Goal: Task Accomplishment & Management: Manage account settings

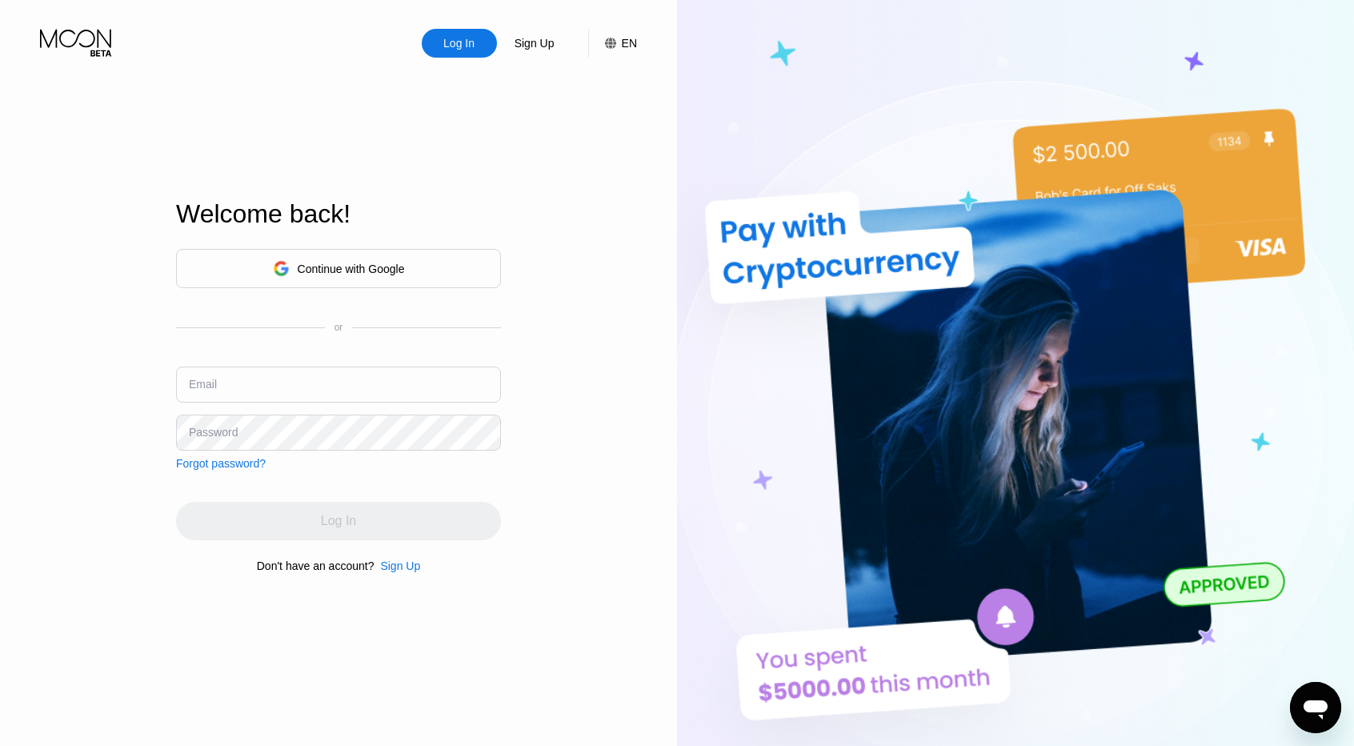
type input "[EMAIL_ADDRESS][DOMAIN_NAME]"
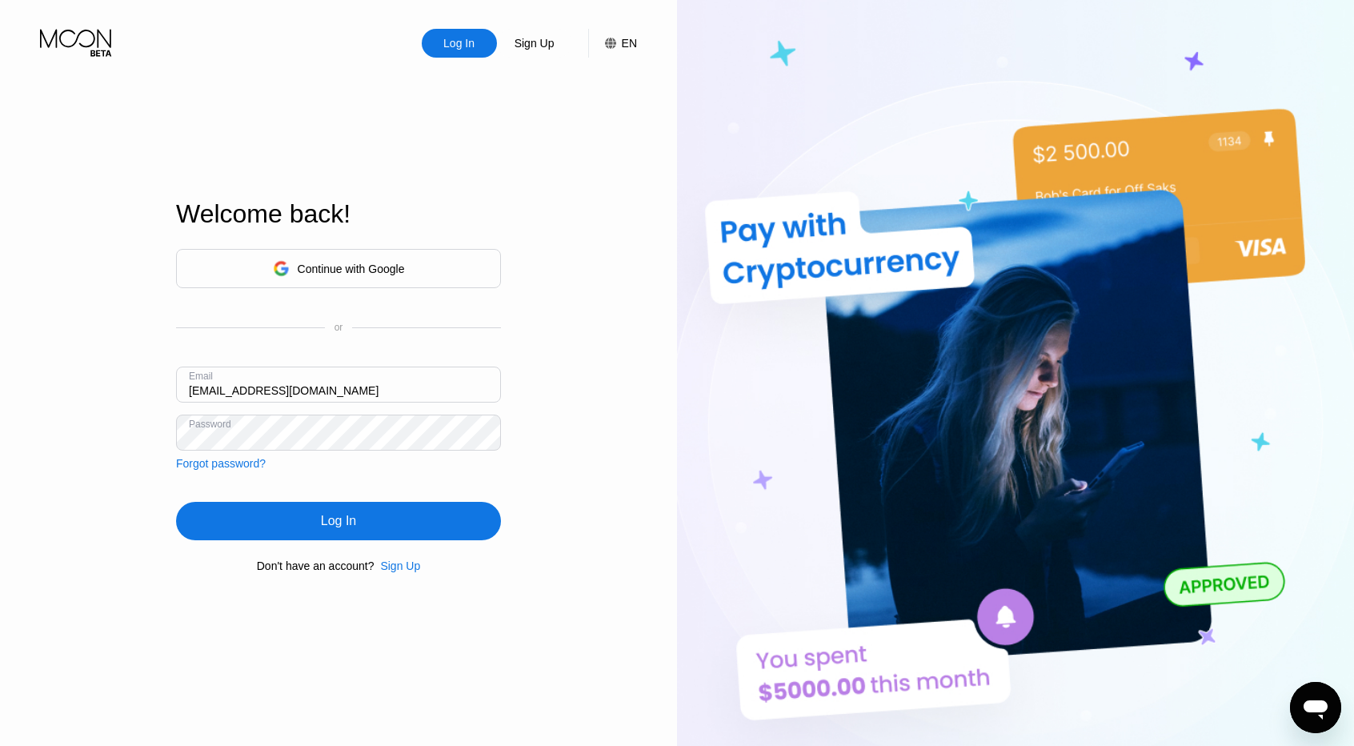
click at [402, 481] on div "Continue with Google or Email samoubiskri1990@gmail.com Password Forgot passwor…" at bounding box center [338, 410] width 325 height 325
click at [383, 518] on div "Log In" at bounding box center [338, 521] width 325 height 38
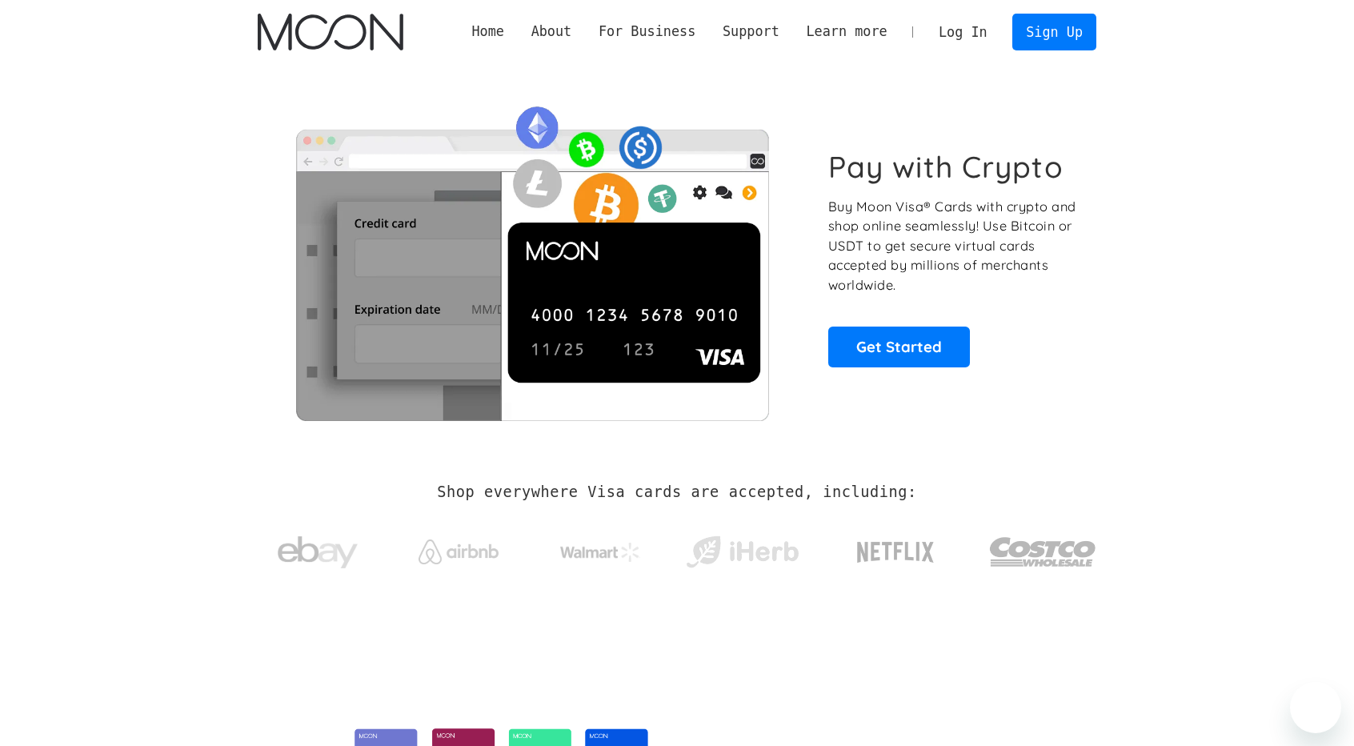
click at [971, 36] on link "Log In" at bounding box center [962, 31] width 75 height 35
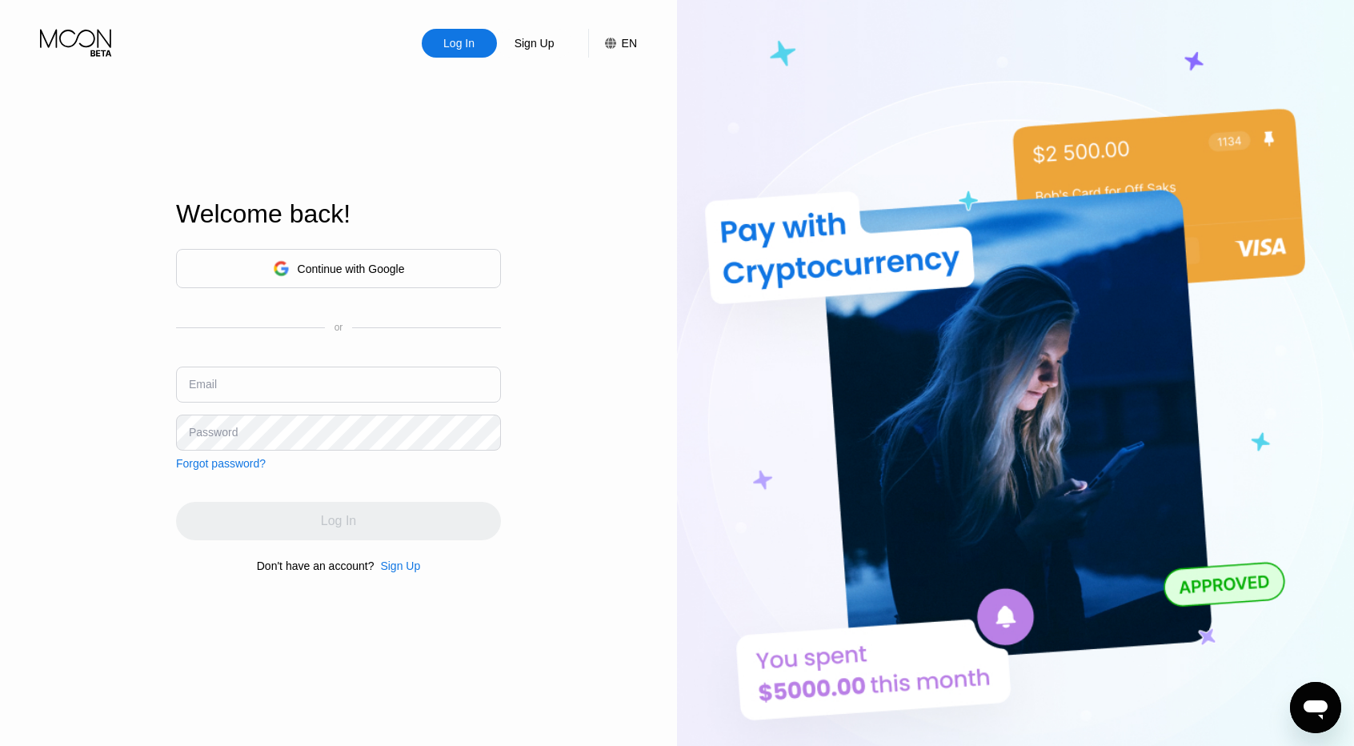
type input "[EMAIL_ADDRESS][DOMAIN_NAME]"
click at [647, 330] on div "Log In Sign Up EN Language Select an item Save Welcome back! Continue with Goog…" at bounding box center [338, 410] width 677 height 820
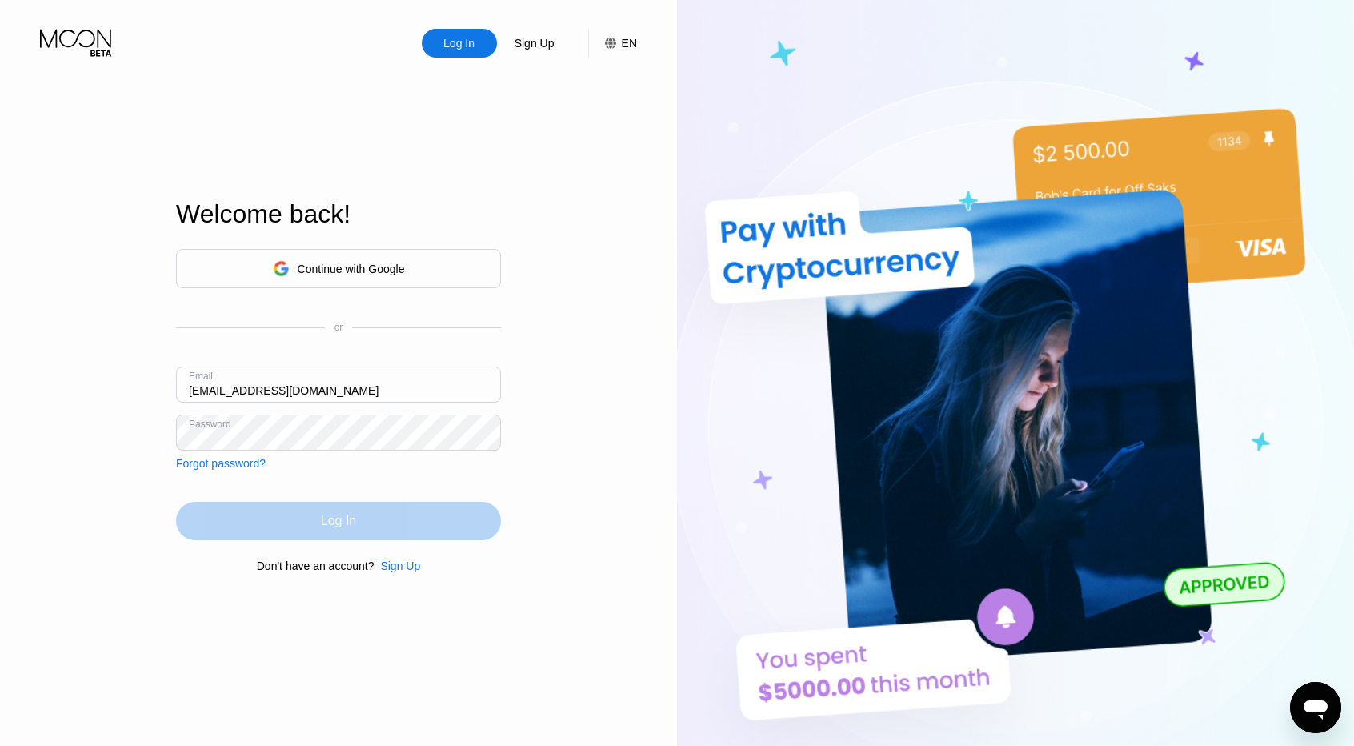
click at [394, 515] on div "Log In" at bounding box center [338, 521] width 325 height 38
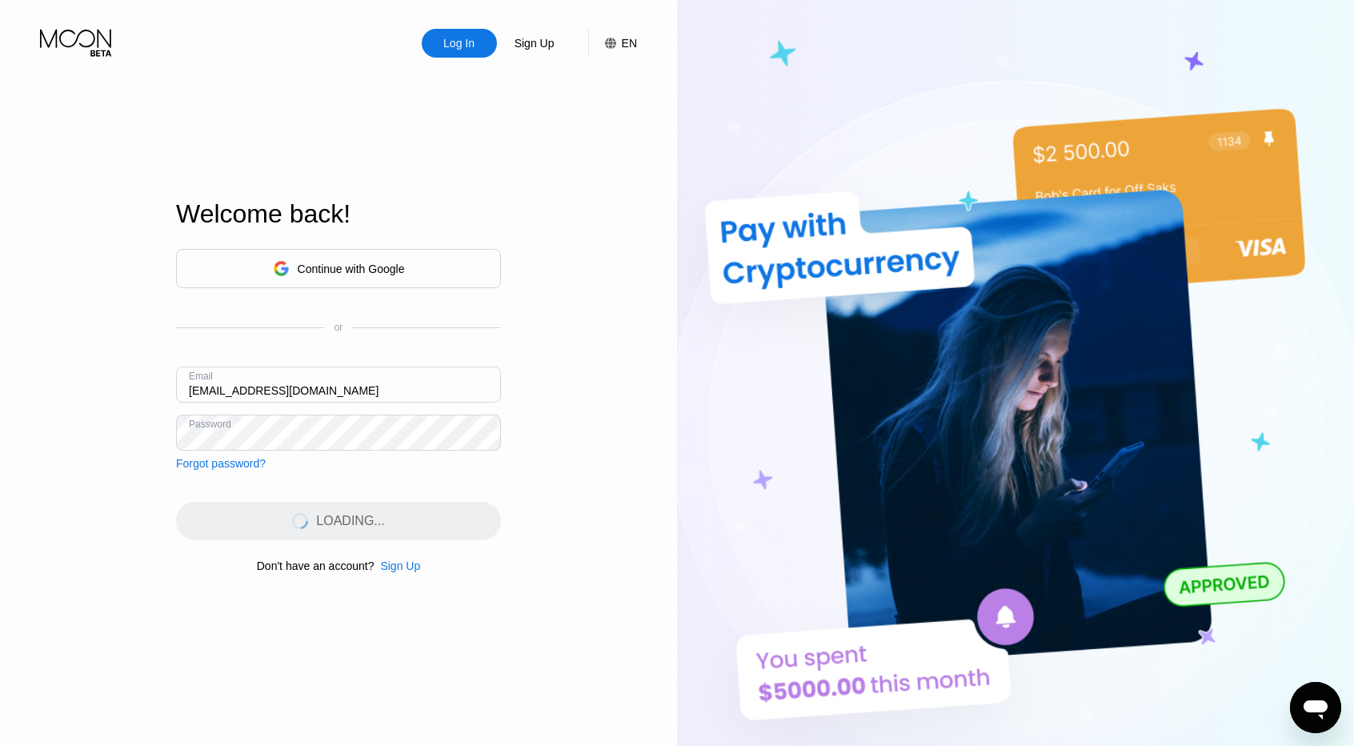
click at [486, 161] on div "Welcome back! Continue with Google or Email [EMAIL_ADDRESS][DOMAIN_NAME] Passwo…" at bounding box center [338, 386] width 325 height 820
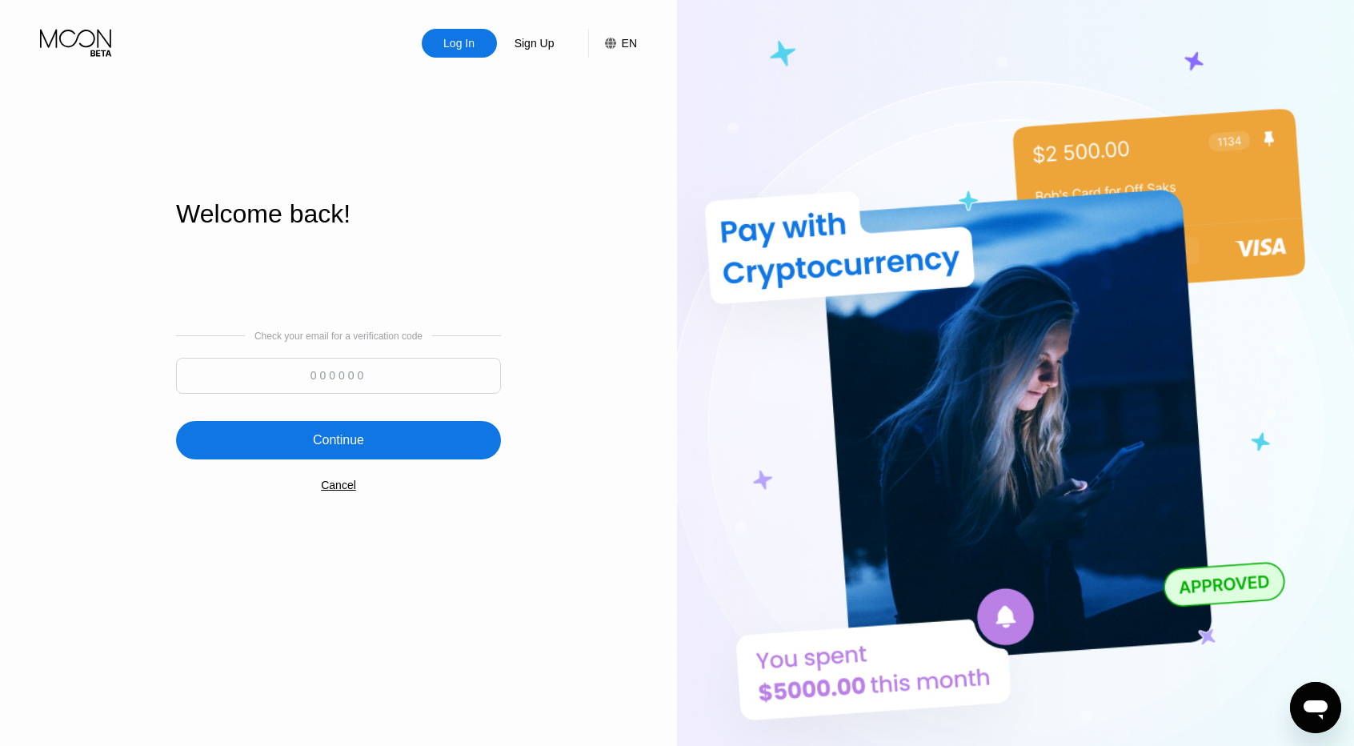
click at [439, 383] on input at bounding box center [338, 376] width 325 height 36
paste input "499928"
type input "499928"
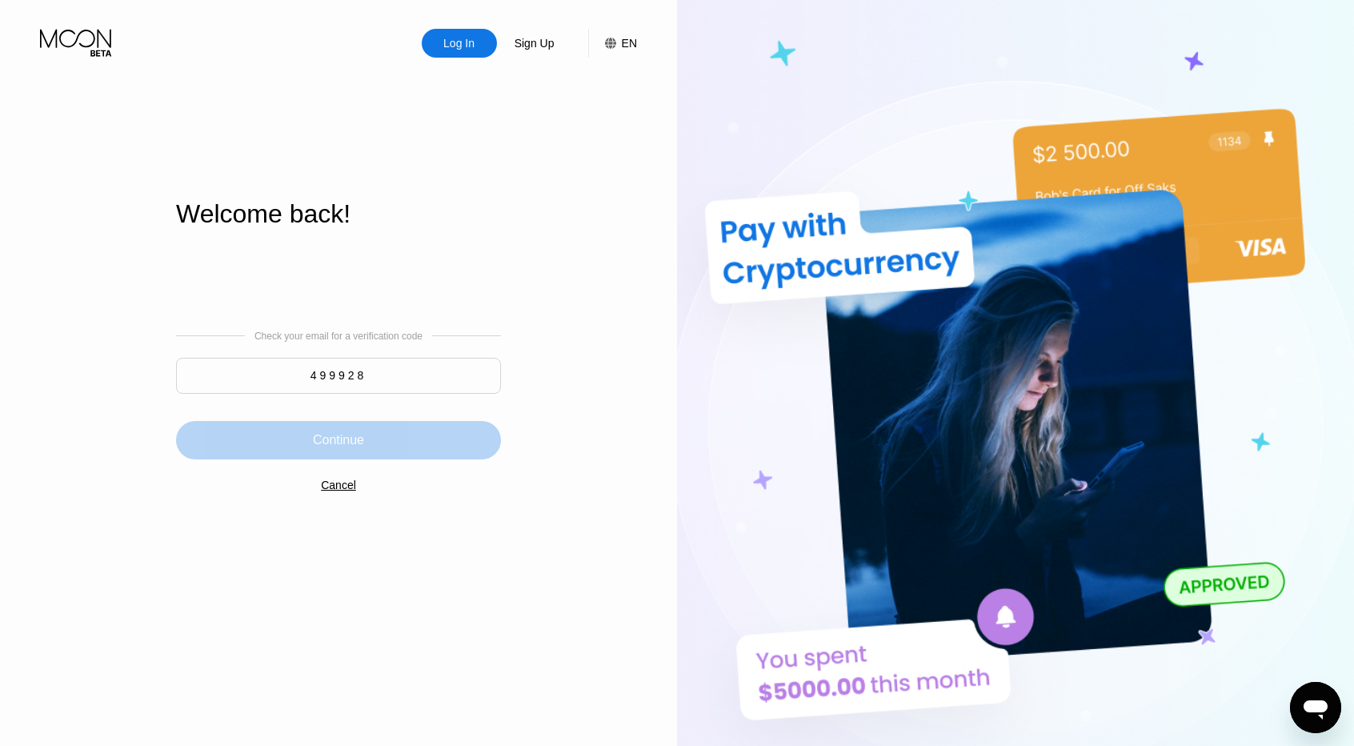
click at [386, 439] on div "Continue" at bounding box center [338, 440] width 325 height 38
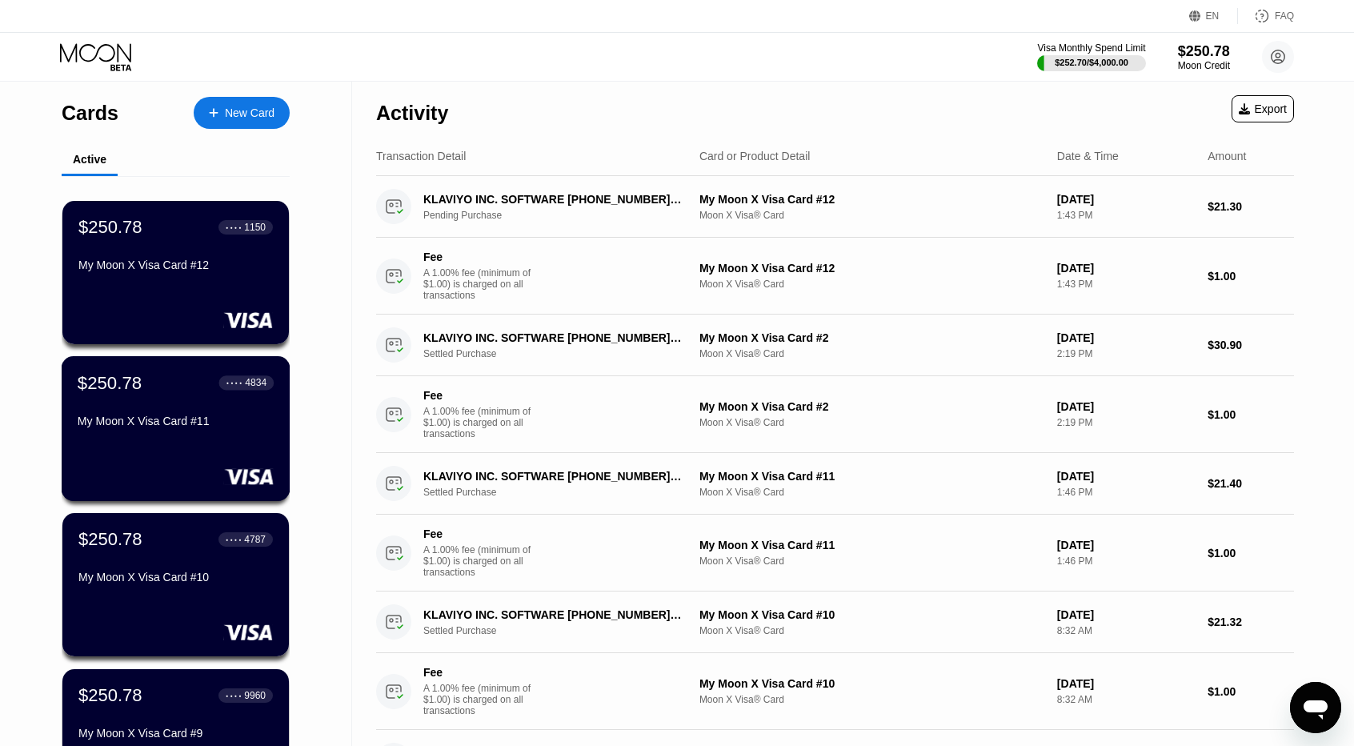
click at [246, 434] on div "My Moon X Visa Card #11" at bounding box center [176, 424] width 196 height 19
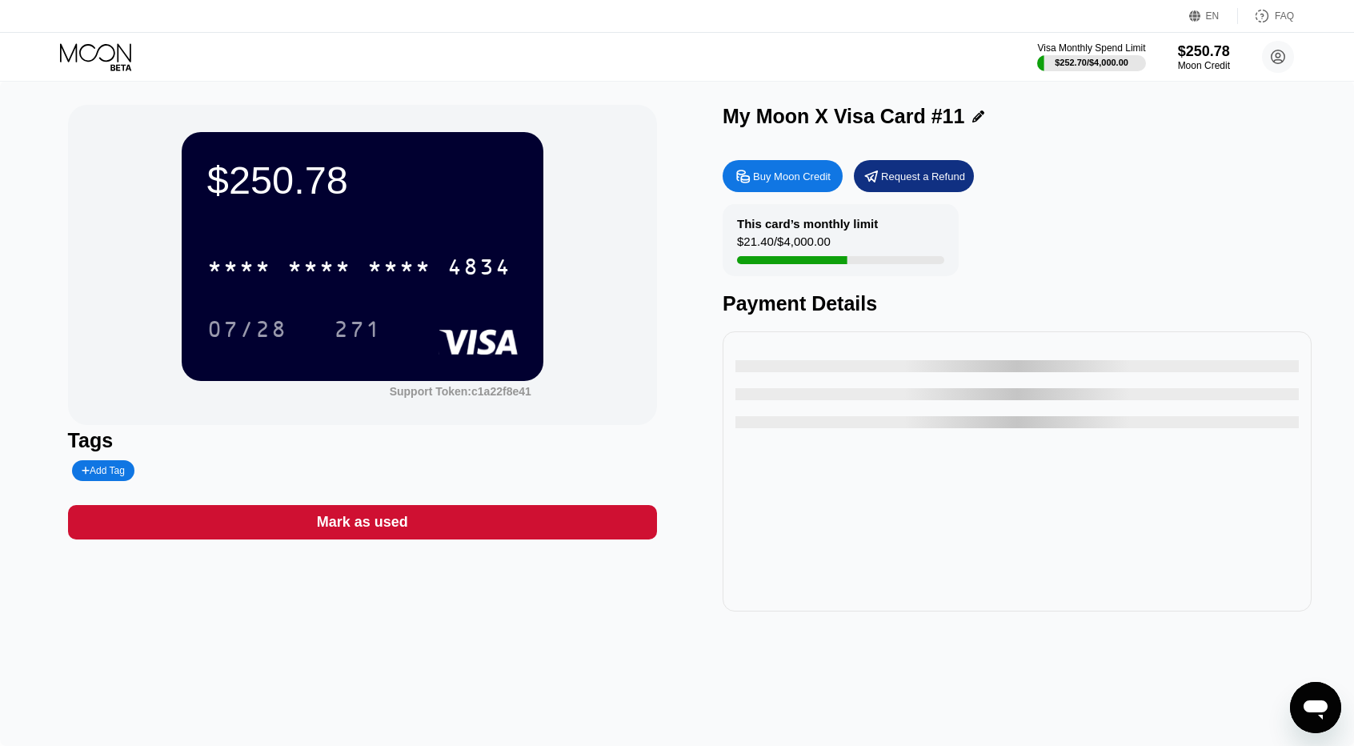
click at [848, 239] on div "This card’s monthly limit $21.40 / $4,000.00" at bounding box center [841, 240] width 236 height 72
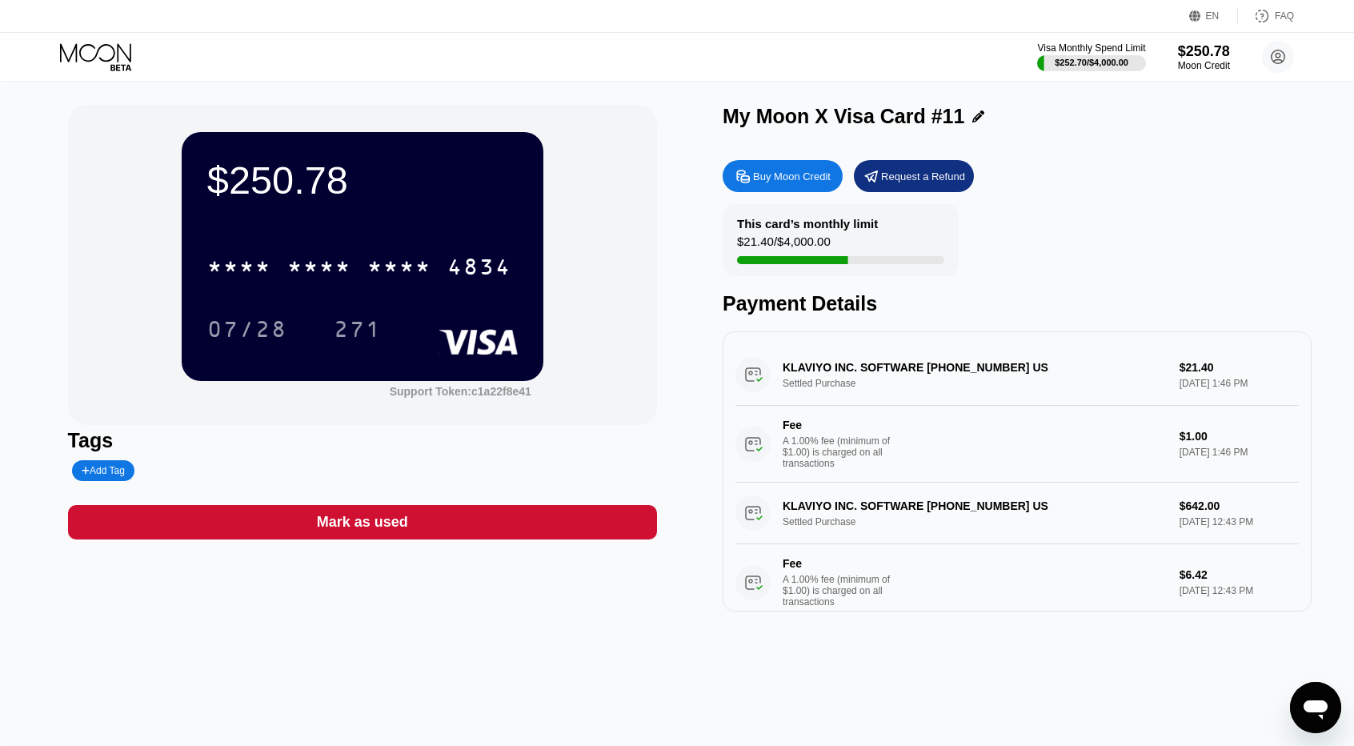
click at [848, 239] on div "This card’s monthly limit $21.40 / $4,000.00" at bounding box center [841, 240] width 236 height 72
click at [819, 250] on div "$21.40 / $4,000.00" at bounding box center [784, 245] width 94 height 22
click at [844, 241] on div "This card’s monthly limit $21.40 / $4,000.00" at bounding box center [841, 240] width 236 height 72
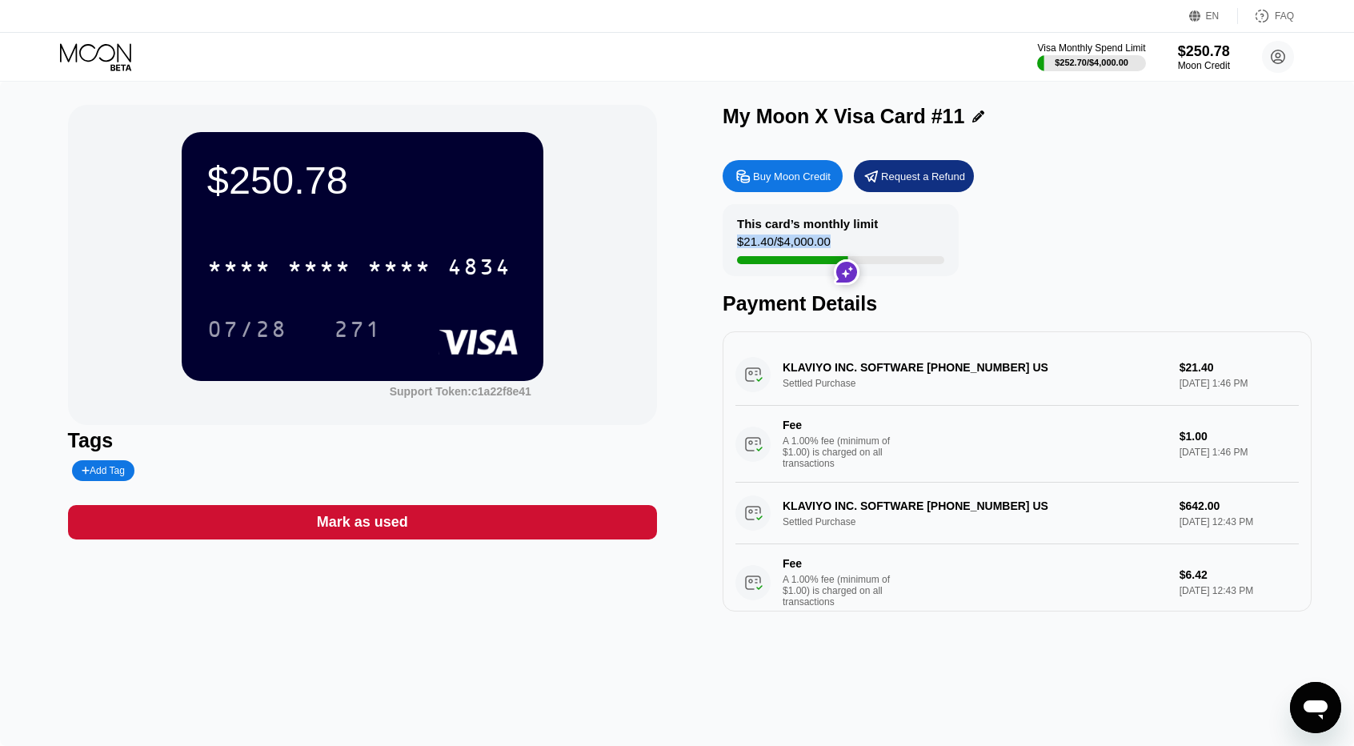
click at [845, 241] on div "This card’s monthly limit $21.40 / $4,000.00" at bounding box center [841, 240] width 236 height 72
click at [872, 226] on div "This card’s monthly limit $21.40 / $4,000.00" at bounding box center [841, 240] width 236 height 72
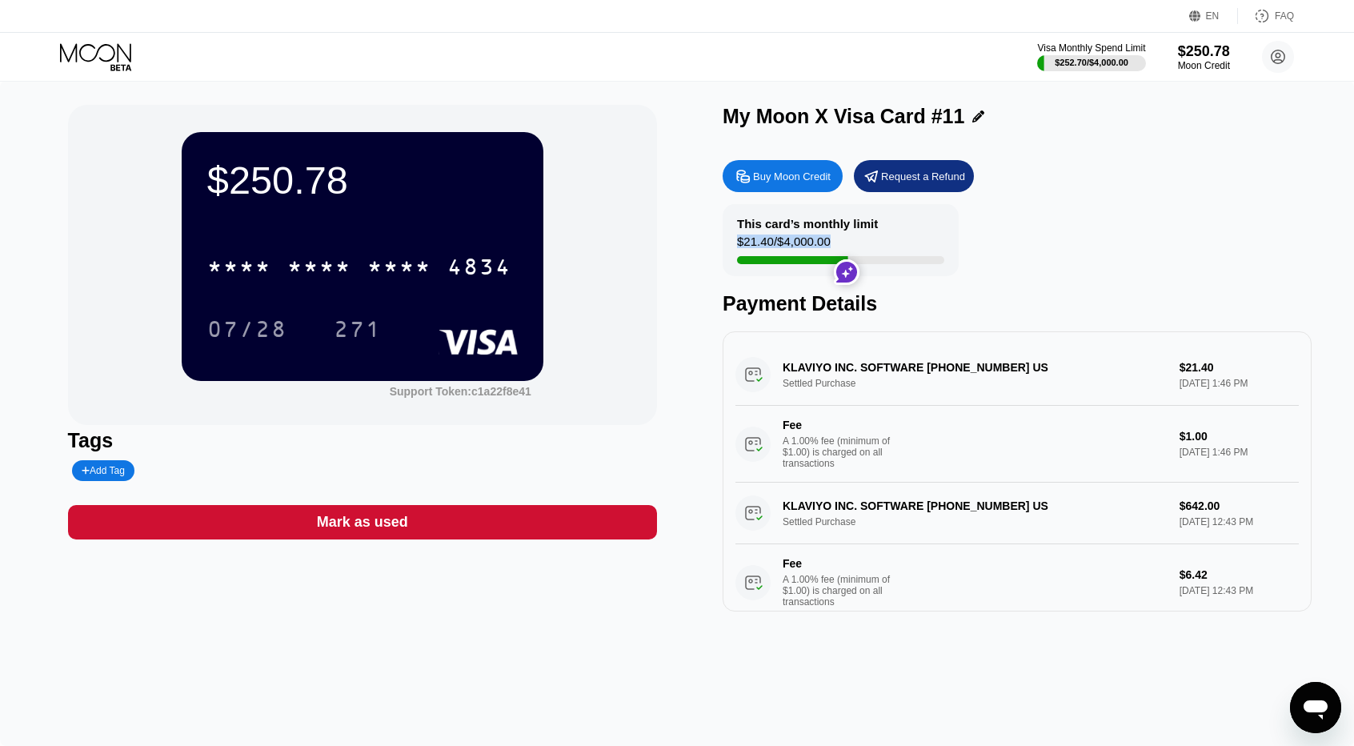
click at [841, 228] on div "This card’s monthly limit" at bounding box center [807, 224] width 141 height 14
click at [813, 247] on div "$21.40 / $4,000.00" at bounding box center [784, 245] width 94 height 22
click at [811, 247] on div "$21.40 / $4,000.00" at bounding box center [784, 245] width 94 height 22
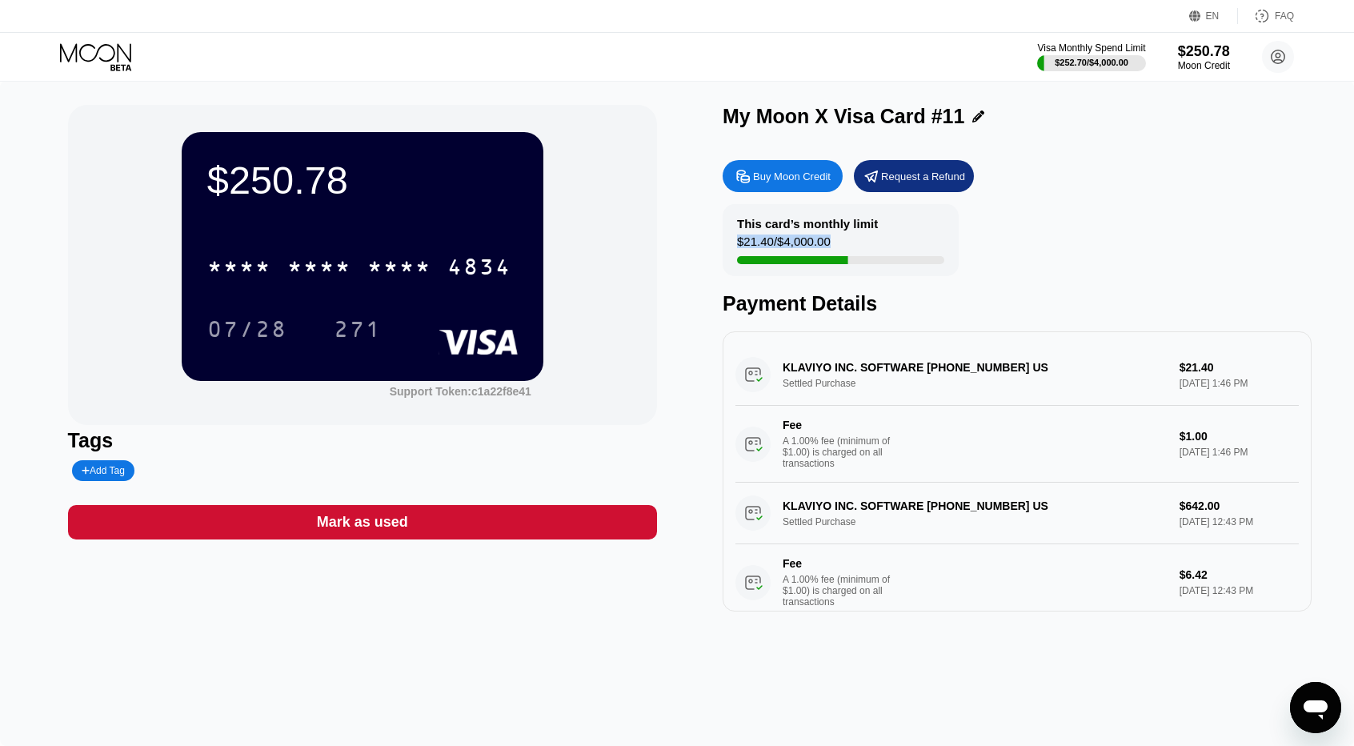
click at [811, 247] on div "$21.40 / $4,000.00" at bounding box center [784, 245] width 94 height 22
click at [839, 234] on div "This card’s monthly limit $21.40 / $4,000.00" at bounding box center [841, 240] width 236 height 72
click at [810, 234] on div "This card’s monthly limit $21.40 / $4,000.00" at bounding box center [841, 240] width 236 height 72
click at [803, 244] on div "$21.40 / $4,000.00" at bounding box center [784, 245] width 94 height 22
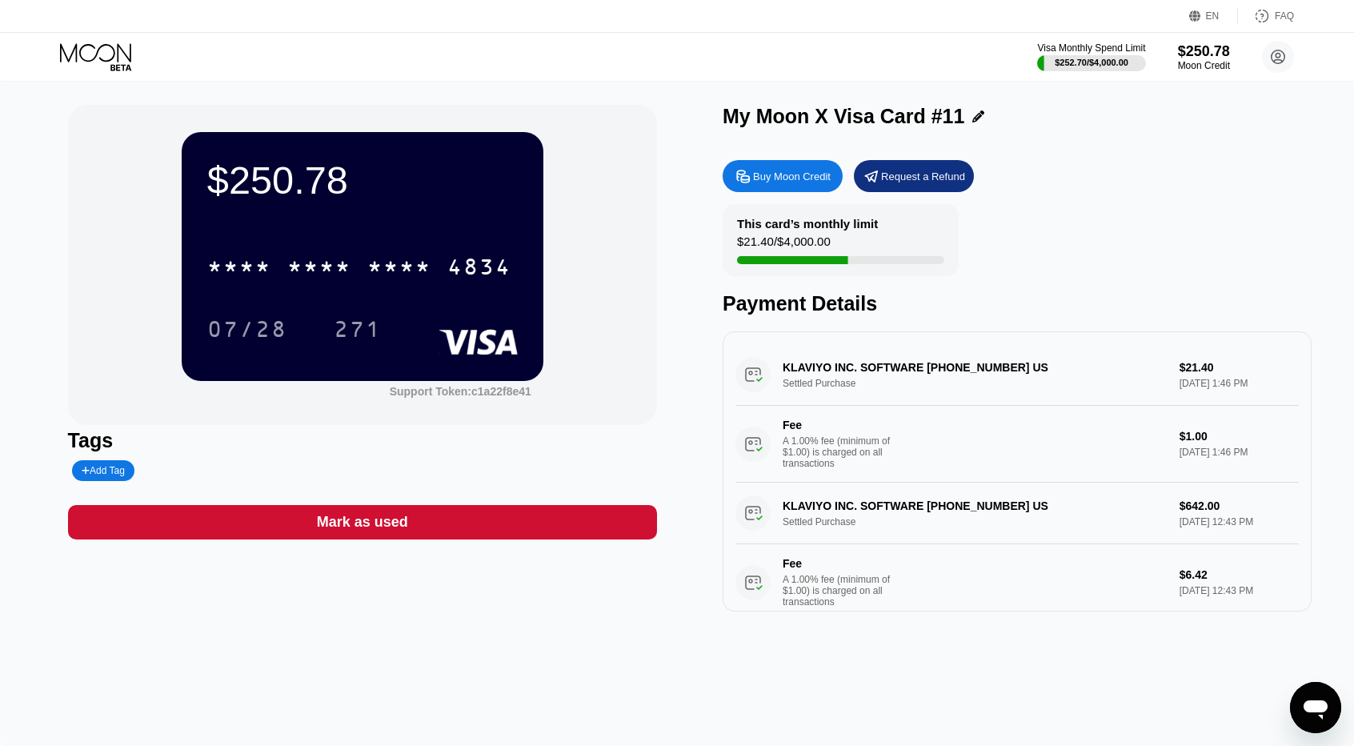
click at [1111, 258] on div "This card’s monthly limit $21.40 / $4,000.00 Payment Details" at bounding box center [1017, 259] width 589 height 111
click at [90, 55] on icon at bounding box center [97, 57] width 74 height 28
